Goal: Navigation & Orientation: Find specific page/section

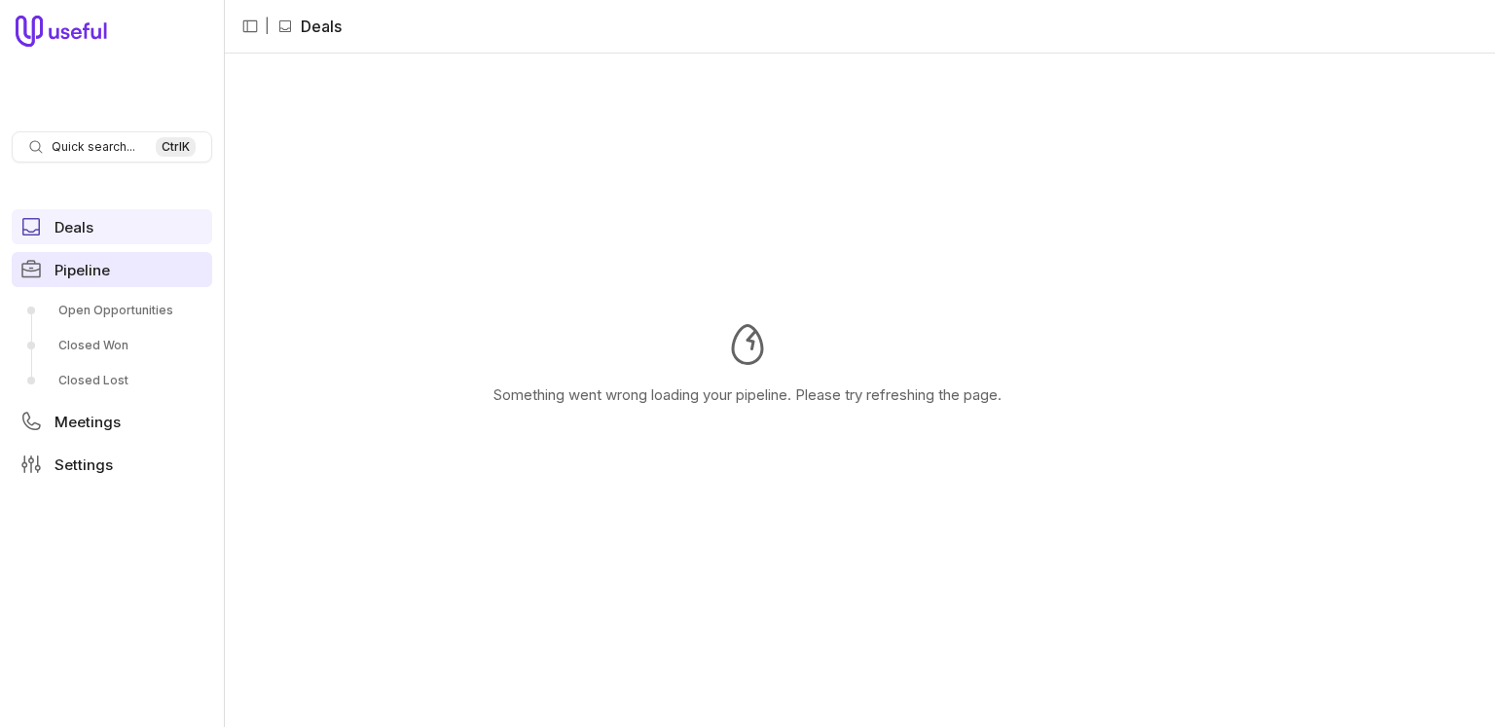
click at [65, 279] on link "Pipeline" at bounding box center [112, 269] width 200 height 35
